Goal: Task Accomplishment & Management: Use online tool/utility

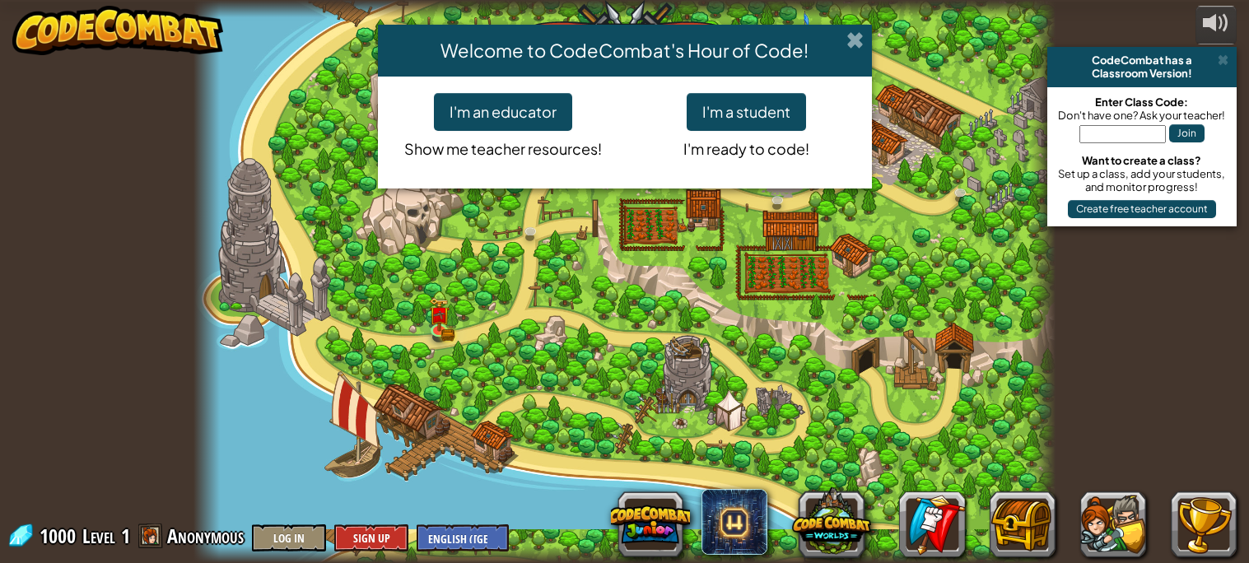
click at [848, 36] on span at bounding box center [854, 39] width 17 height 17
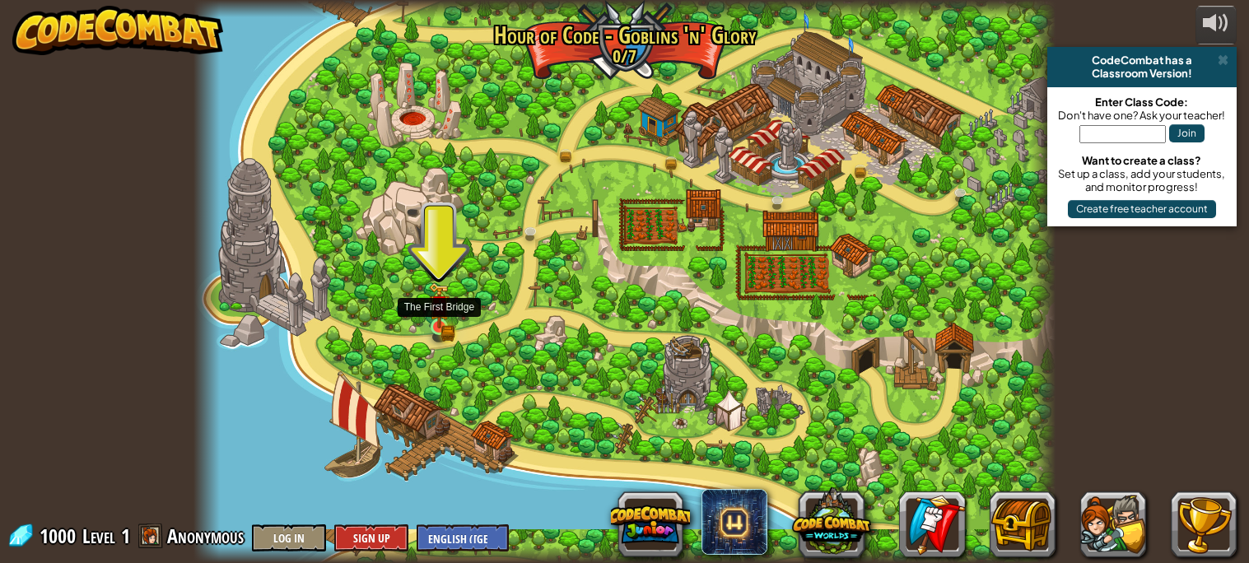
click at [435, 319] on img at bounding box center [439, 305] width 21 height 46
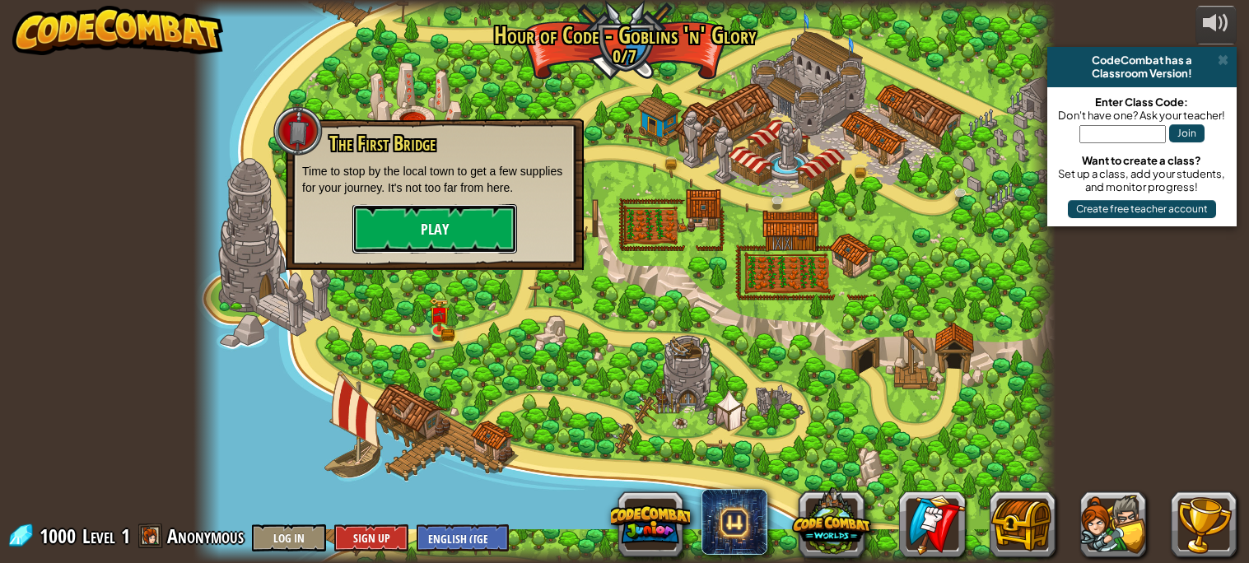
click at [437, 218] on button "Play" at bounding box center [434, 228] width 165 height 49
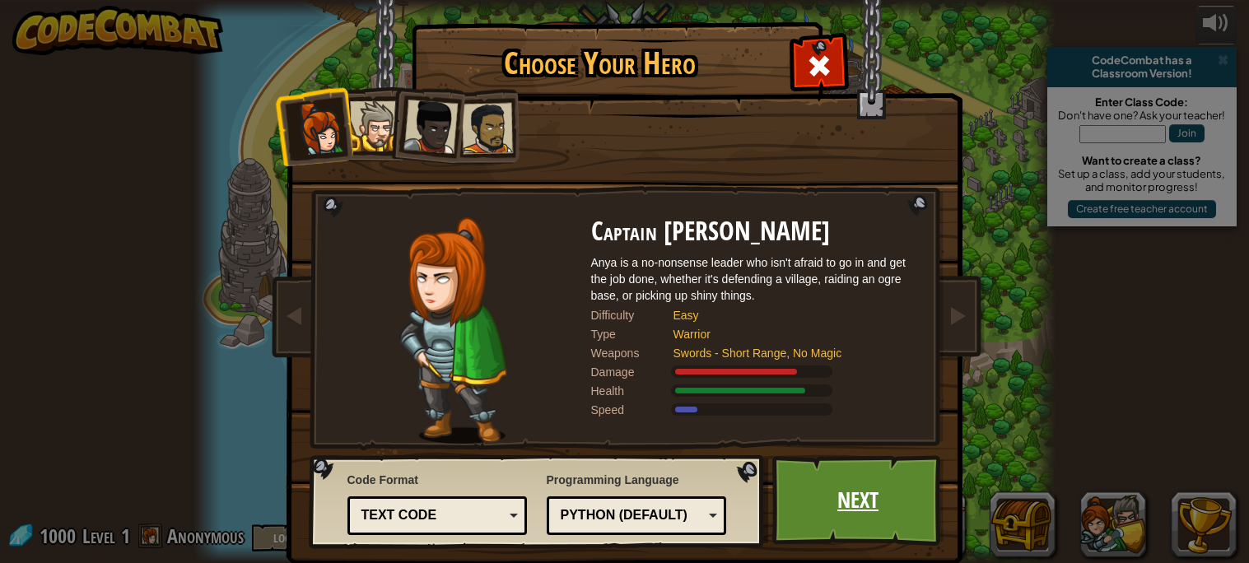
click at [864, 515] on link "Next" at bounding box center [858, 500] width 172 height 91
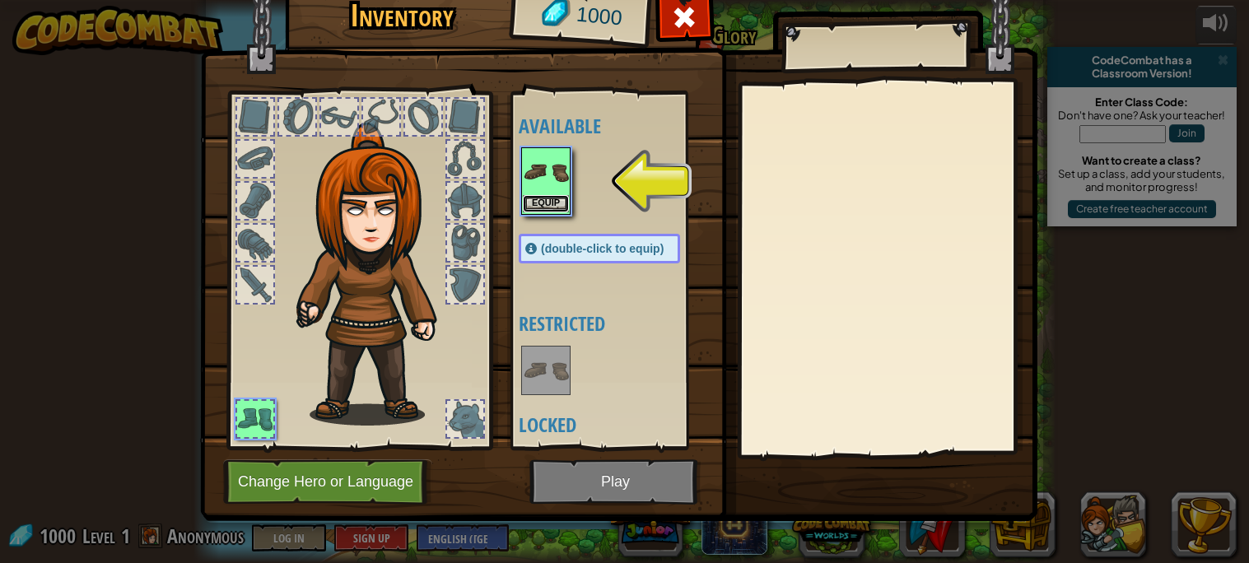
click at [551, 198] on button "Equip" at bounding box center [546, 203] width 46 height 17
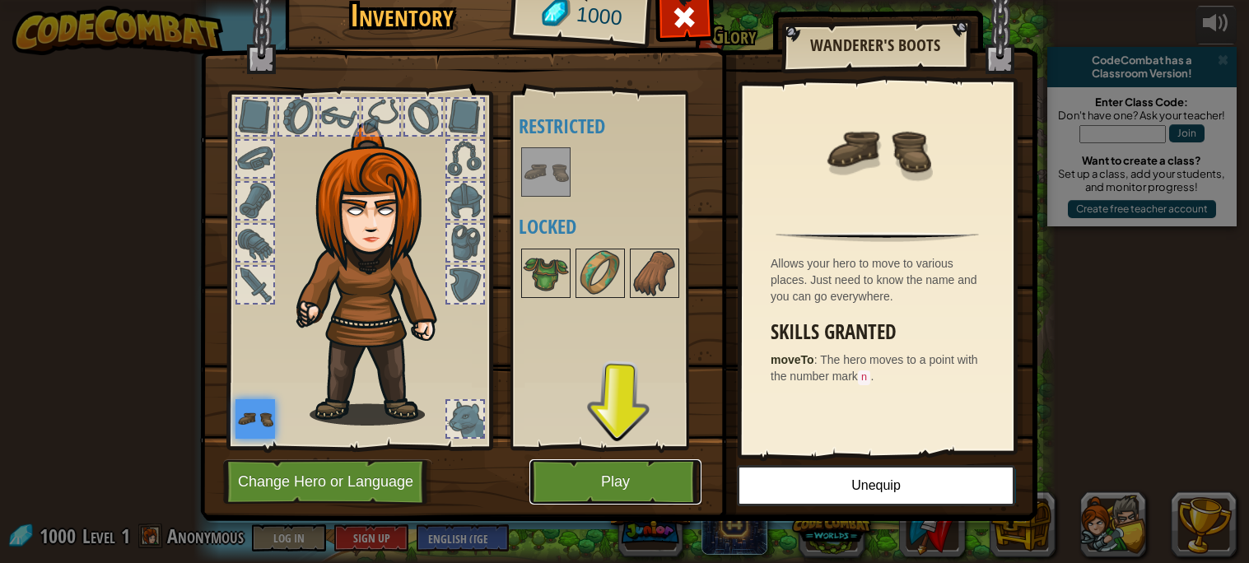
click at [649, 487] on button "Play" at bounding box center [615, 481] width 172 height 45
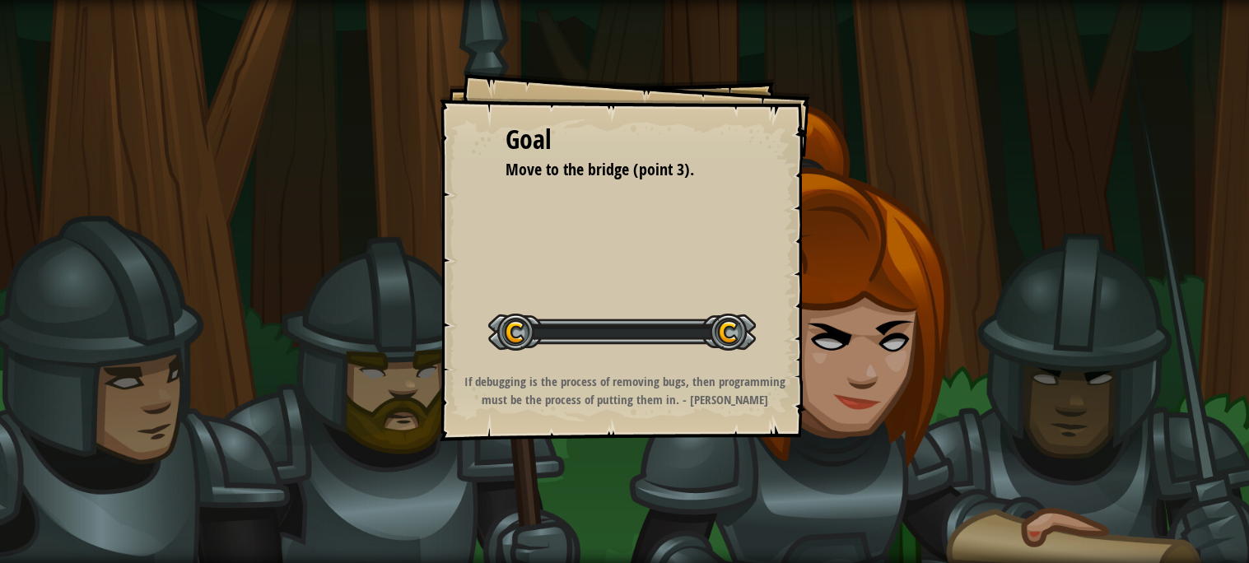
click at [631, 478] on div "Goal Move to the bridge (point 3). Start Level Error loading from server. Try r…" at bounding box center [624, 281] width 1249 height 563
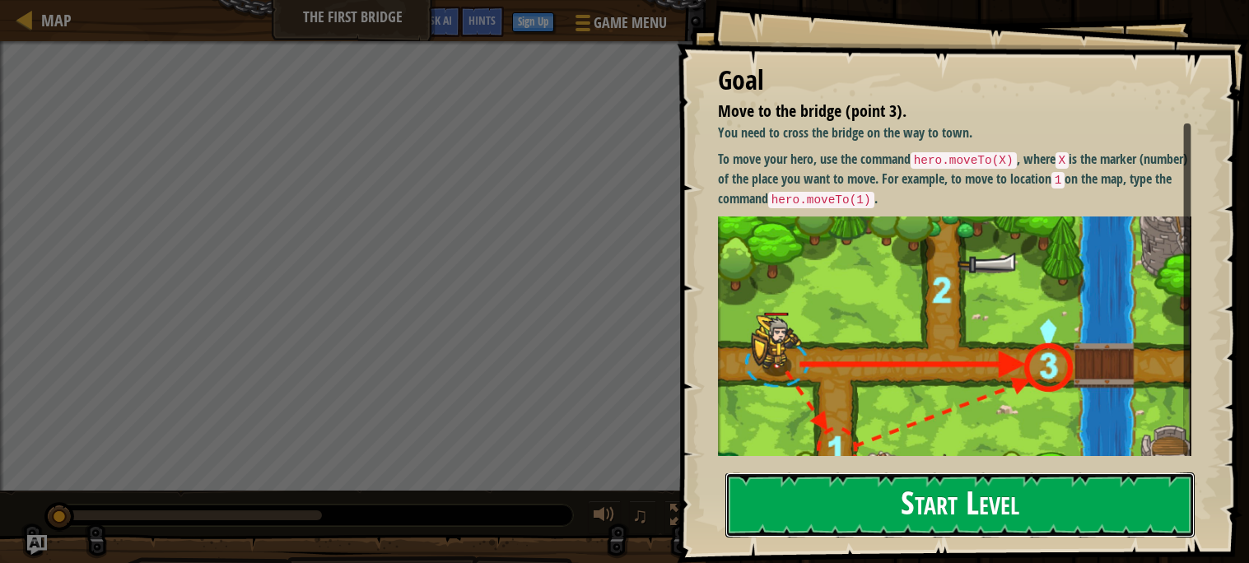
click at [830, 501] on button "Start Level" at bounding box center [959, 505] width 469 height 65
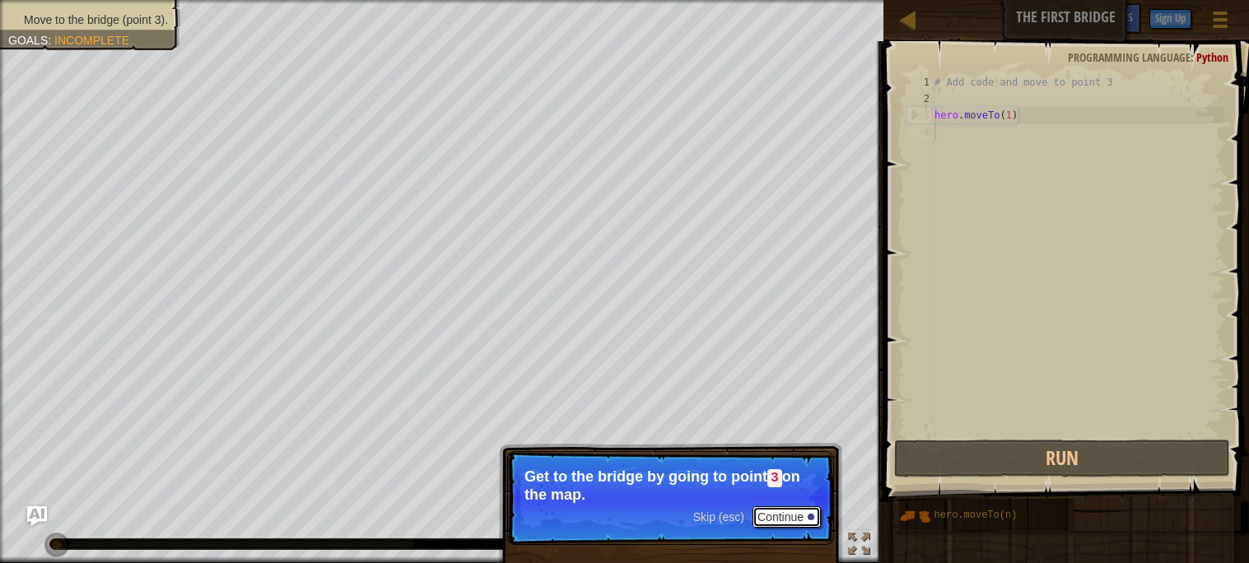
click at [789, 514] on button "Continue" at bounding box center [786, 516] width 68 height 21
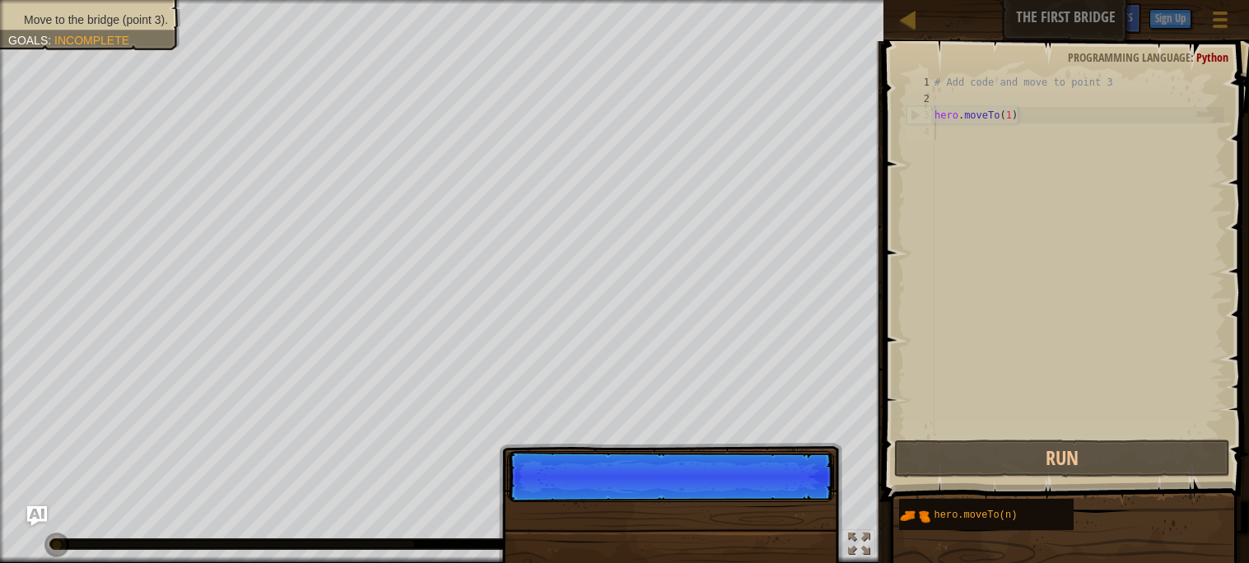
scroll to position [7, 0]
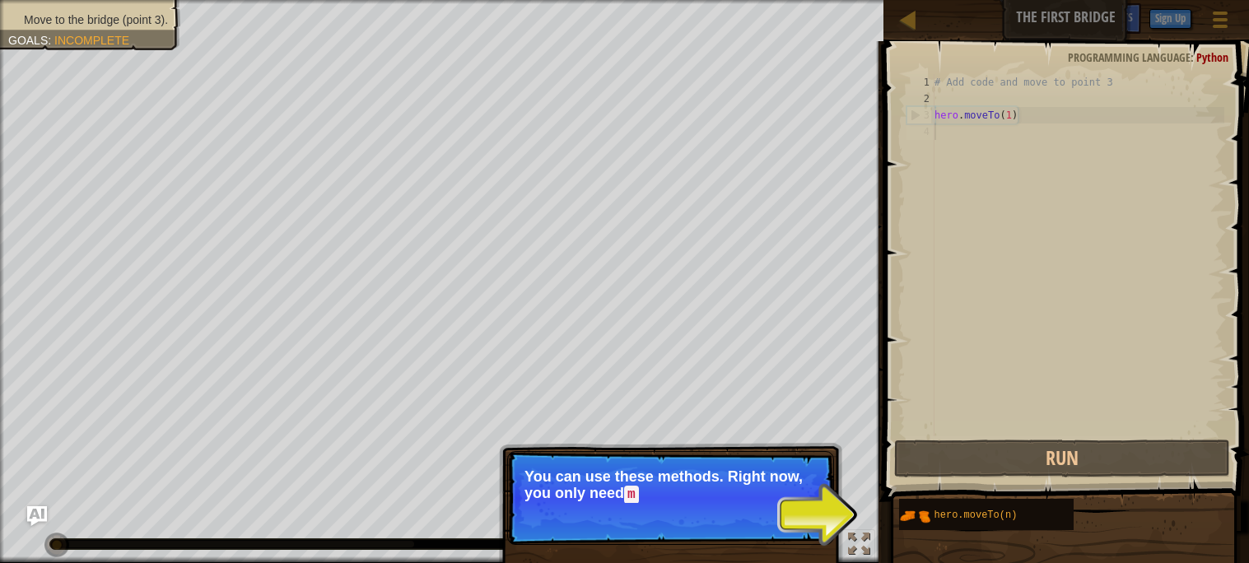
click at [840, 510] on div "Skip (esc) Continue You can use these methods. Right now, you only need m" at bounding box center [670, 573] width 343 height 244
click at [764, 519] on button "Continue" at bounding box center [786, 516] width 68 height 21
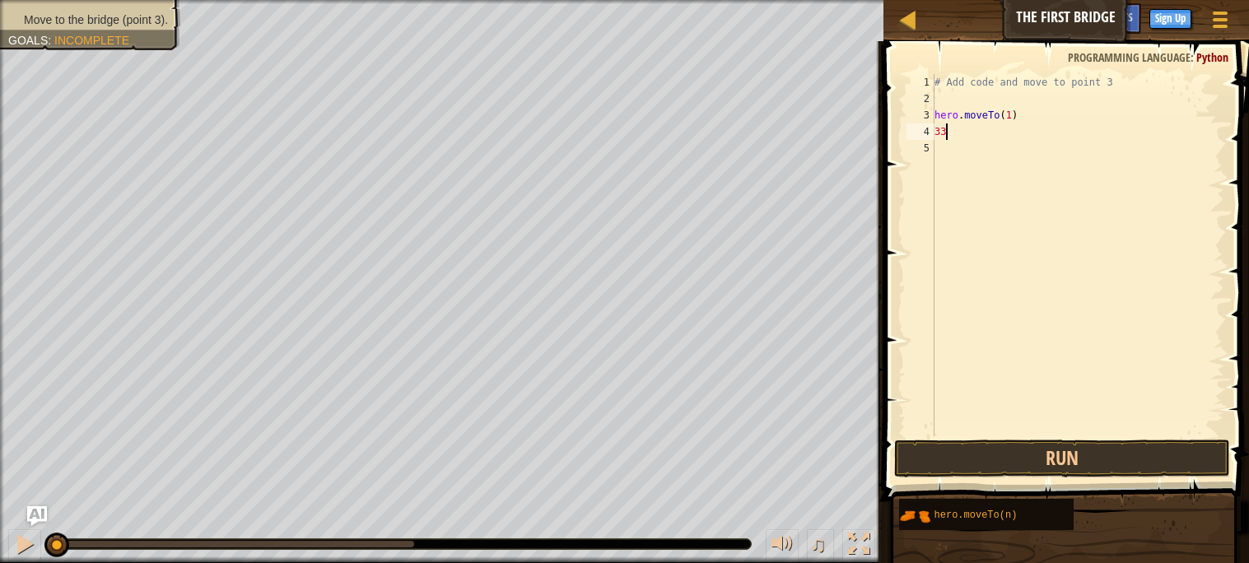
type textarea "333"
type textarea "''"
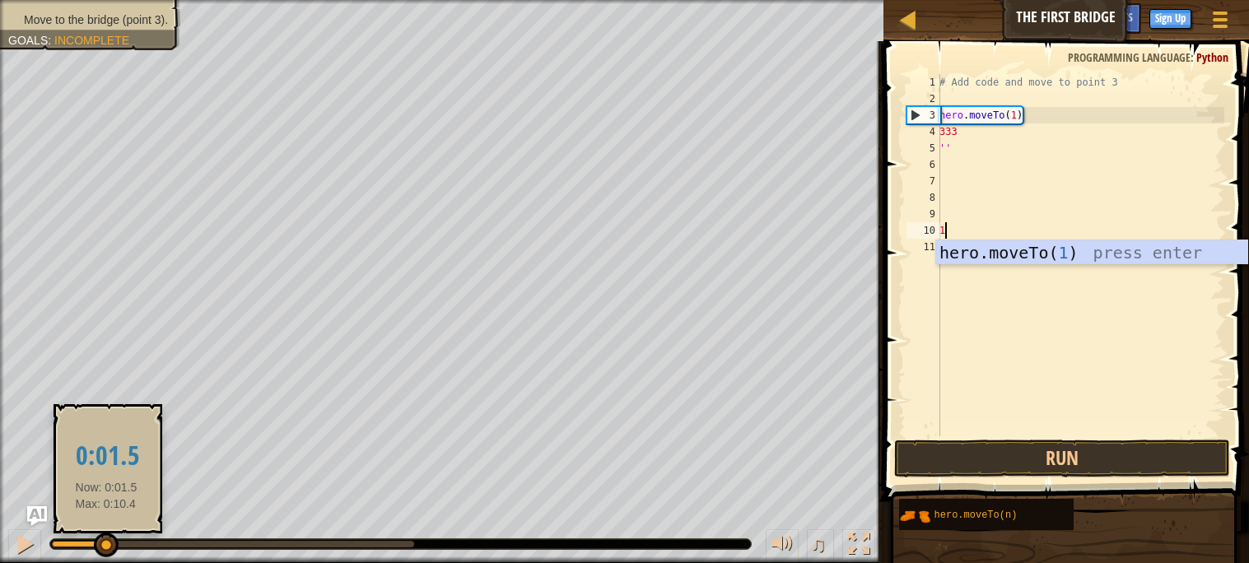
drag, startPoint x: 51, startPoint y: 545, endPoint x: 114, endPoint y: 534, distance: 64.3
click at [114, 534] on div at bounding box center [106, 545] width 25 height 25
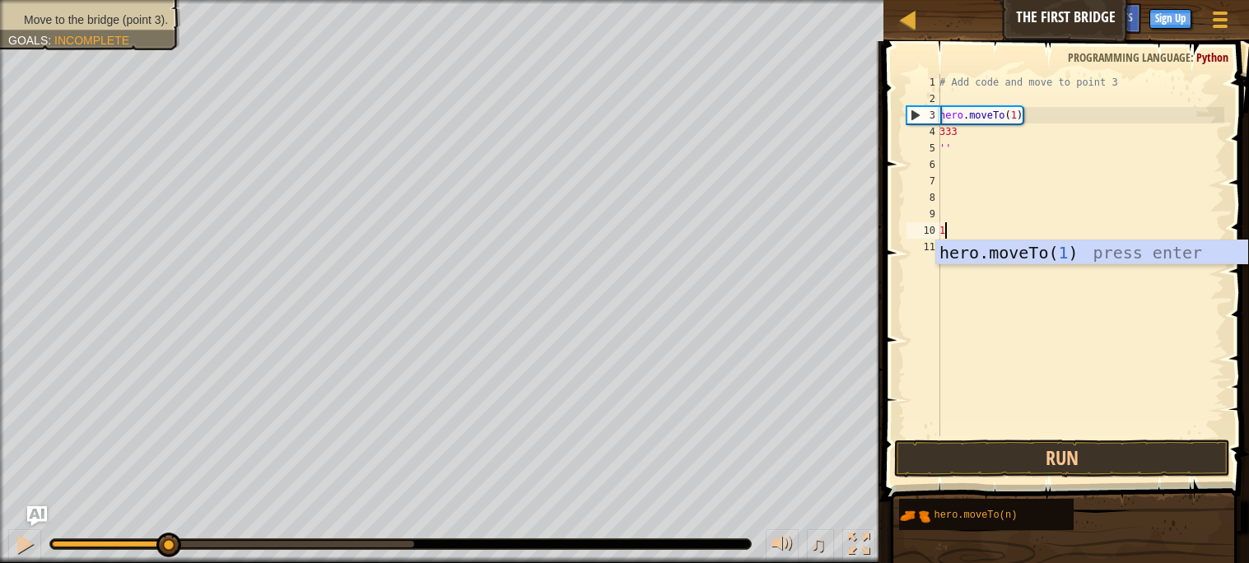
drag, startPoint x: 114, startPoint y: 536, endPoint x: 212, endPoint y: 517, distance: 99.8
click at [212, 517] on div "♫" at bounding box center [441, 539] width 883 height 49
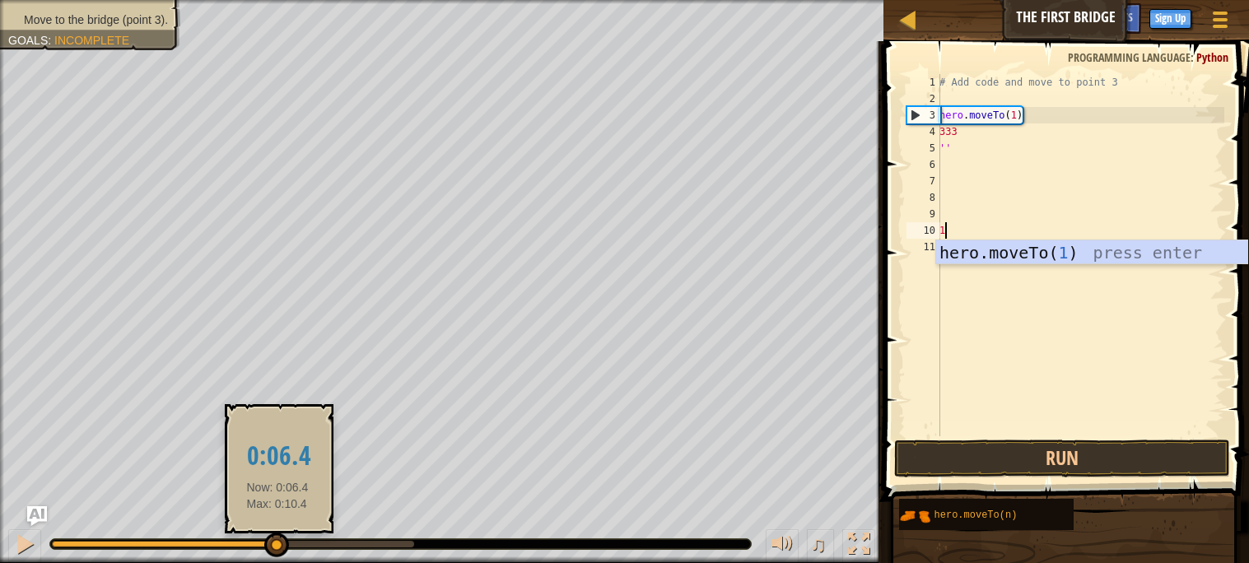
drag, startPoint x: 211, startPoint y: 545, endPoint x: 347, endPoint y: 526, distance: 138.0
click at [347, 16] on body "Map The First Bridge Game Menu Done Sign Up Hints Ask AI 1 הההההההההההההההההההה…" at bounding box center [624, 8] width 1249 height 16
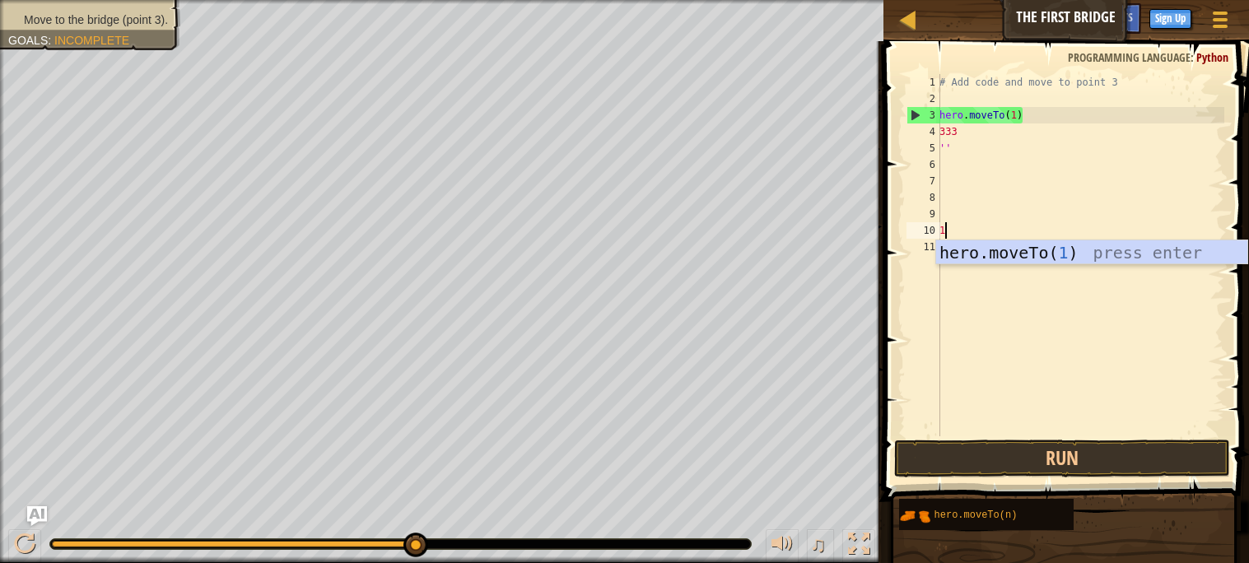
click at [583, 481] on div "Move to the bridge (point 3). Goals : Incomplete ♫ Anya 11 x: 10 y: 6 No target…" at bounding box center [624, 281] width 1249 height 563
drag, startPoint x: 413, startPoint y: 543, endPoint x: 901, endPoint y: 525, distance: 487.7
drag, startPoint x: 415, startPoint y: 544, endPoint x: 494, endPoint y: 549, distance: 79.2
drag, startPoint x: 417, startPoint y: 549, endPoint x: 465, endPoint y: 543, distance: 48.2
drag, startPoint x: 411, startPoint y: 546, endPoint x: 539, endPoint y: 548, distance: 128.4
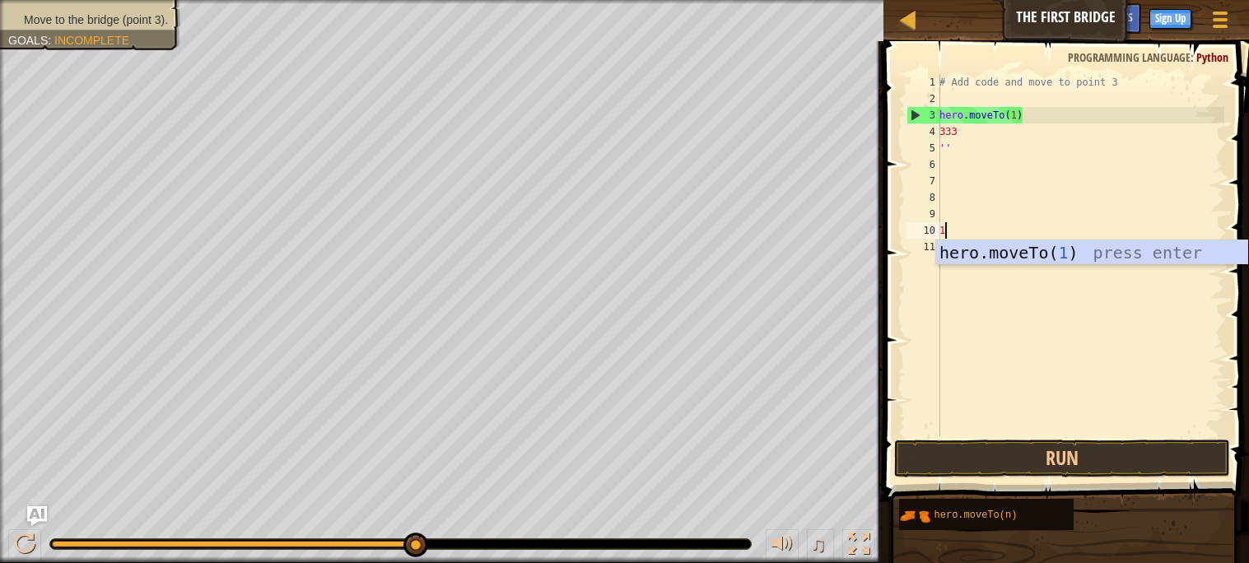
click at [539, 548] on div at bounding box center [400, 544] width 701 height 10
drag, startPoint x: 410, startPoint y: 546, endPoint x: 530, endPoint y: 557, distance: 120.7
drag, startPoint x: 410, startPoint y: 538, endPoint x: 575, endPoint y: 529, distance: 164.8
click at [575, 529] on div "♫" at bounding box center [441, 539] width 883 height 49
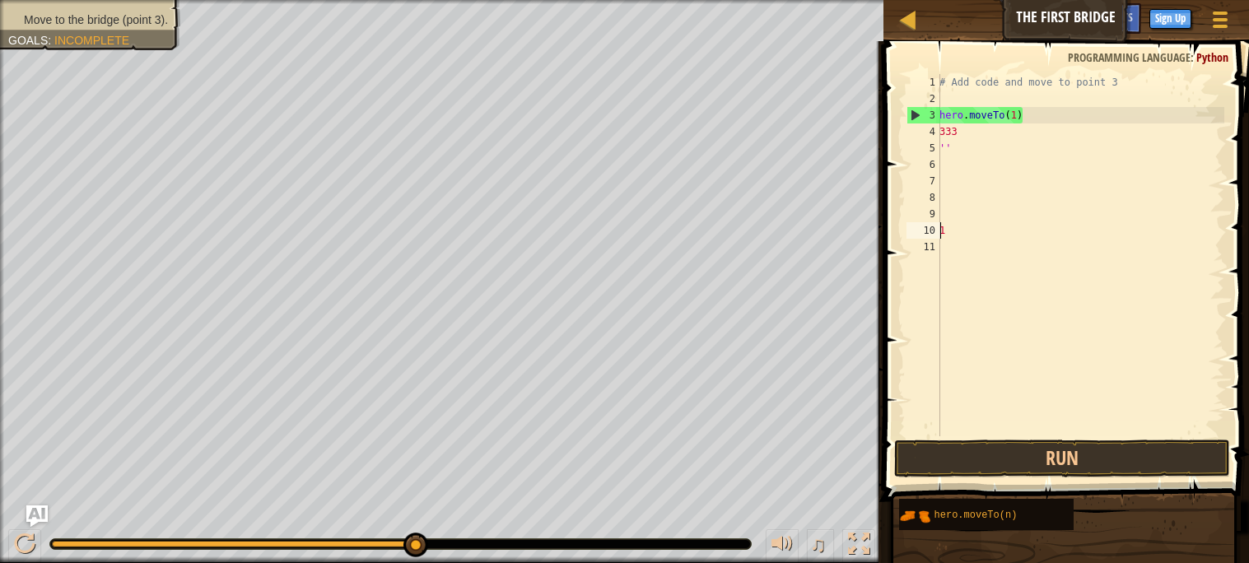
type textarea "1"
click at [35, 520] on img "Ask AI" at bounding box center [36, 515] width 21 height 21
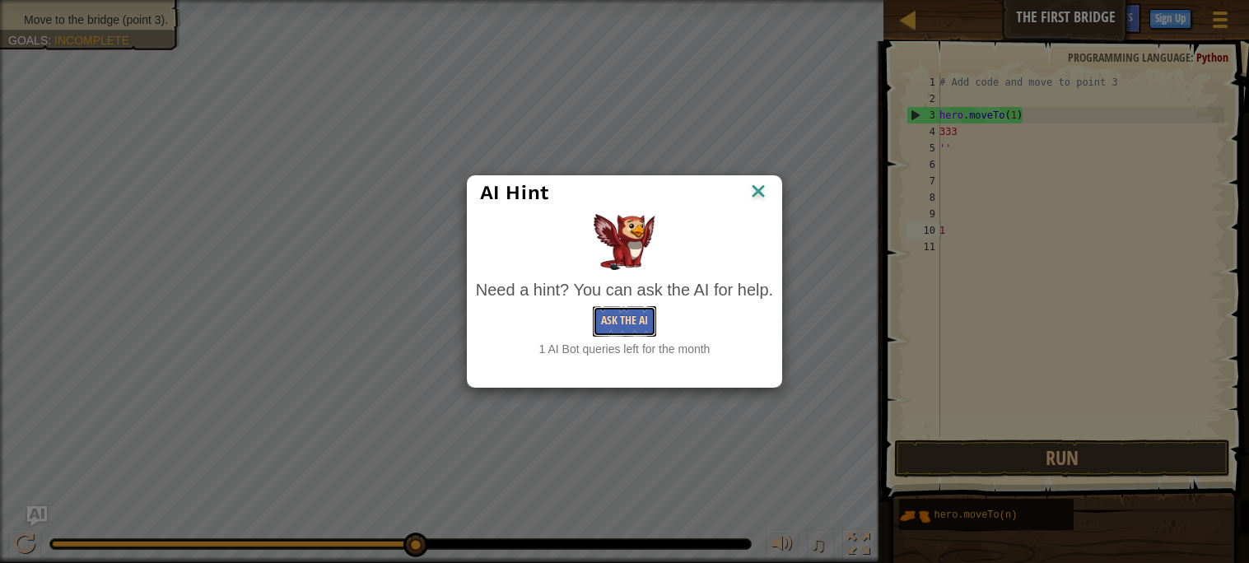
click at [610, 314] on button "Ask the AI" at bounding box center [624, 321] width 63 height 30
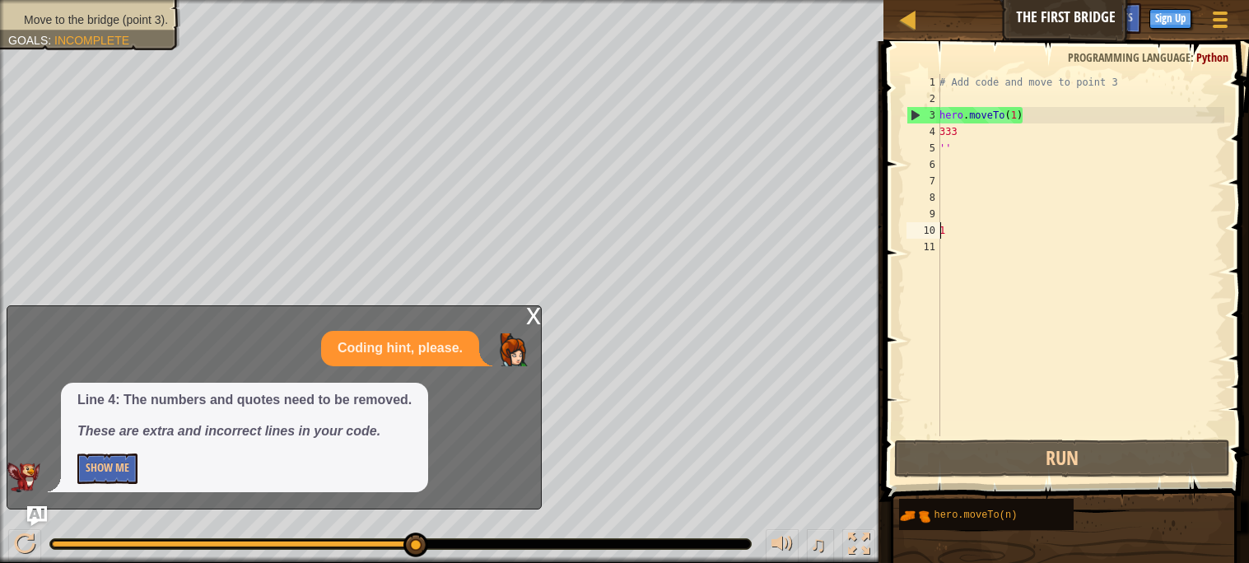
click at [529, 315] on div "x" at bounding box center [533, 314] width 15 height 16
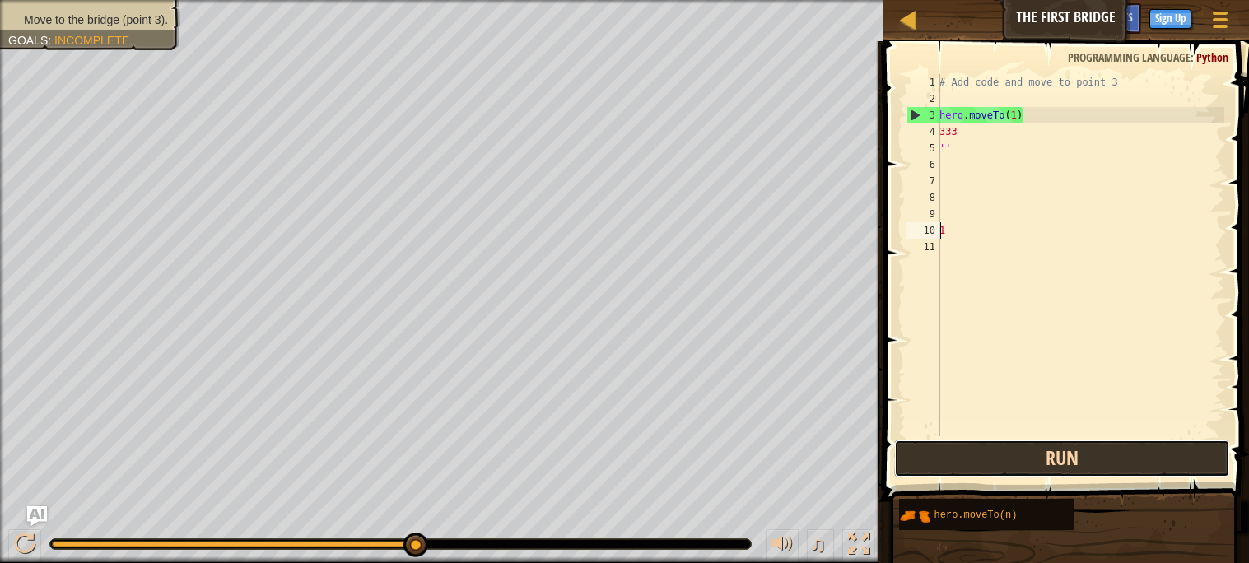
click at [958, 453] on button "Run" at bounding box center [1061, 459] width 335 height 38
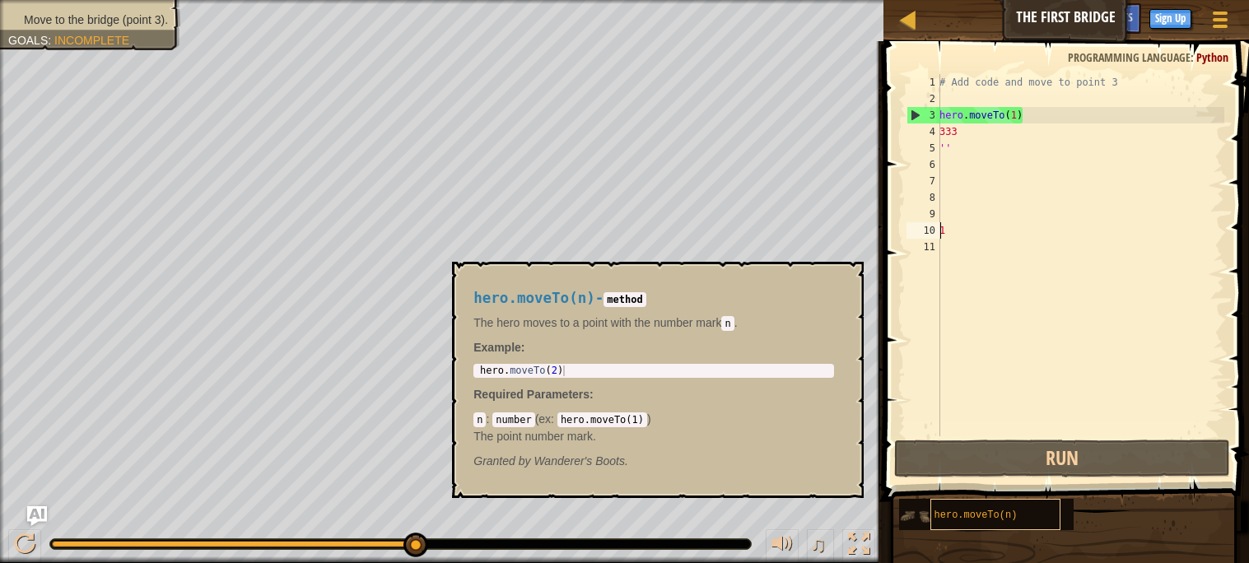
click at [969, 524] on div "hero.moveTo(n)" at bounding box center [995, 514] width 131 height 31
click at [949, 524] on div "hero.moveTo(n)" at bounding box center [995, 514] width 131 height 31
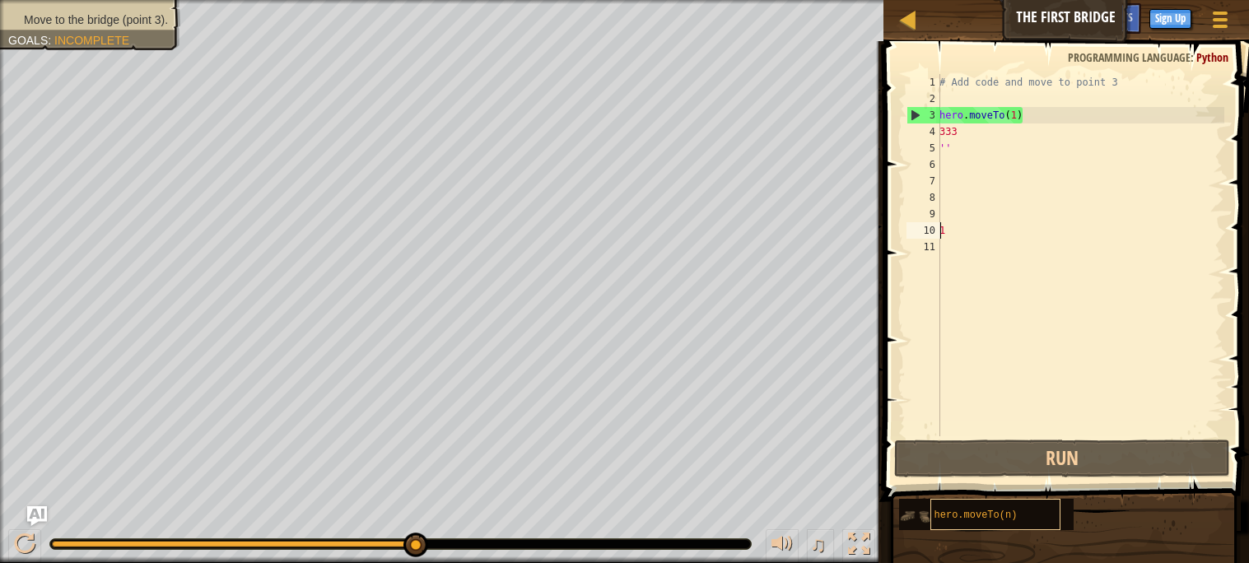
click at [949, 523] on div "hero.moveTo(n)" at bounding box center [995, 514] width 131 height 31
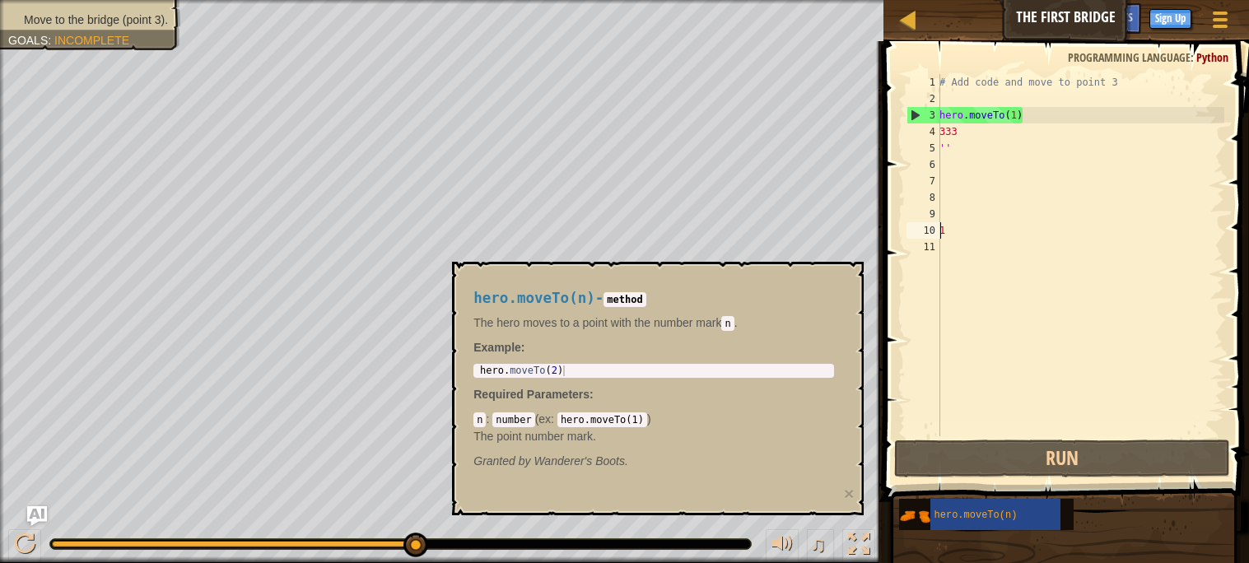
click at [574, 411] on div "hero.moveTo(n) - method The hero moves to a point with the number [PERSON_NAME]…" at bounding box center [654, 380] width 384 height 210
click at [77, 20] on span "Move to the bridge (point 3)." at bounding box center [96, 19] width 144 height 13
